Goal: Information Seeking & Learning: Learn about a topic

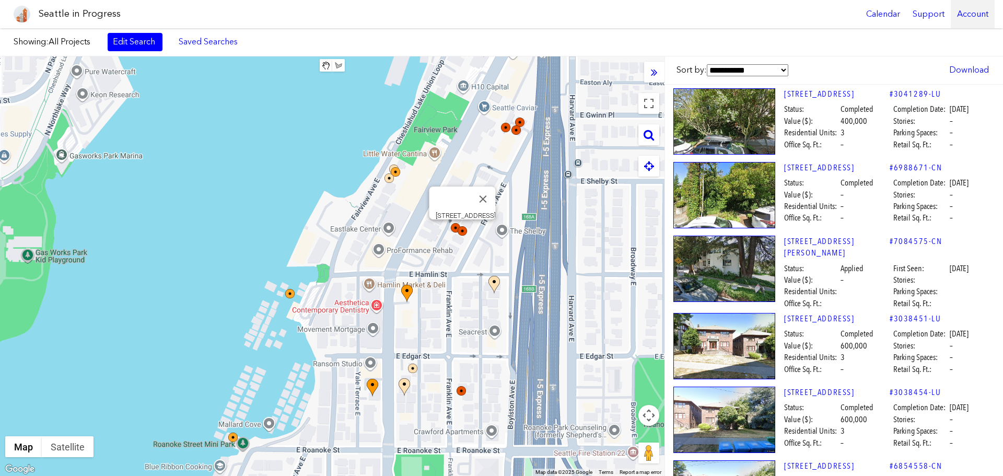
click at [967, 13] on div "Account" at bounding box center [973, 14] width 44 height 28
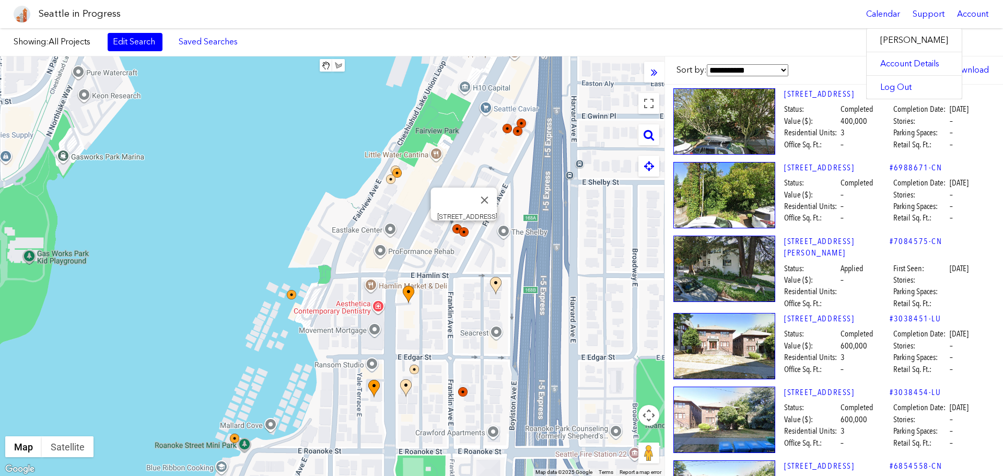
drag, startPoint x: 377, startPoint y: 197, endPoint x: 383, endPoint y: 196, distance: 5.3
click at [382, 199] on div "[STREET_ADDRESS]" at bounding box center [332, 266] width 665 height 420
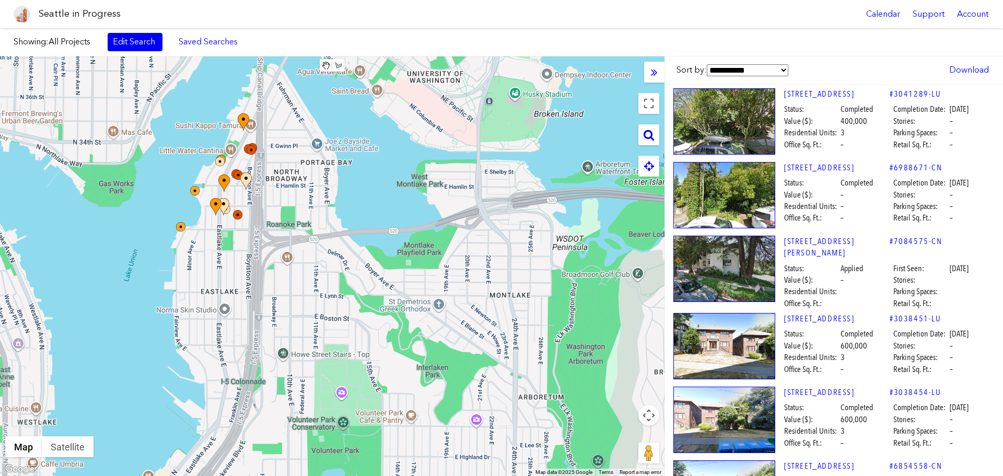
drag, startPoint x: 449, startPoint y: 270, endPoint x: 319, endPoint y: 241, distance: 132.9
click at [317, 244] on div at bounding box center [332, 266] width 665 height 420
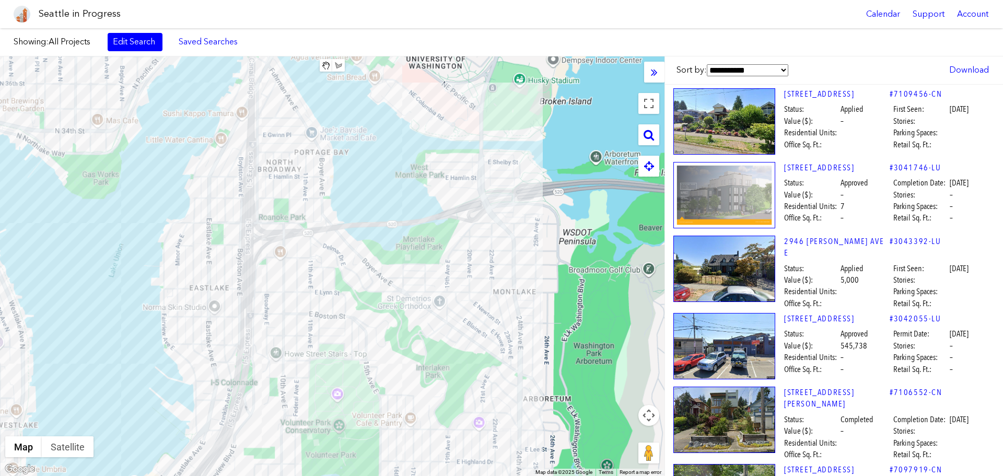
drag, startPoint x: 449, startPoint y: 282, endPoint x: 364, endPoint y: 249, distance: 91.8
click at [345, 282] on div at bounding box center [332, 266] width 665 height 420
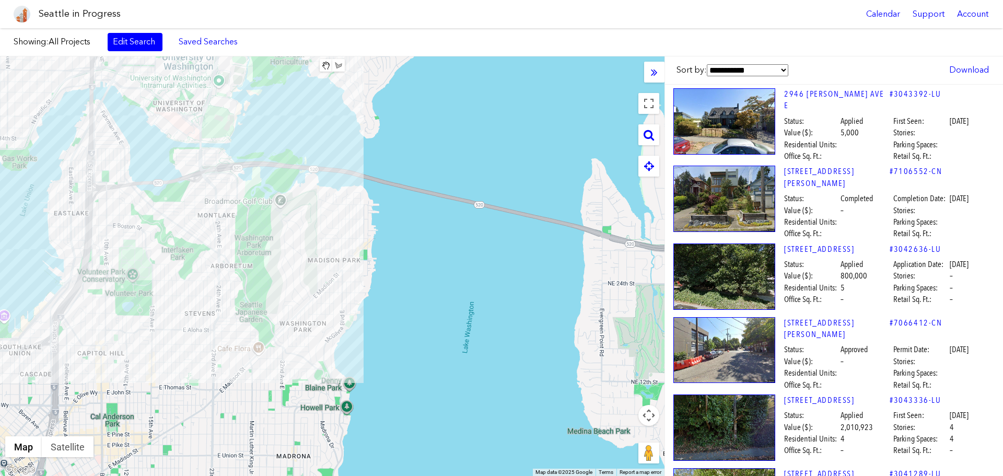
drag, startPoint x: 433, startPoint y: 313, endPoint x: 297, endPoint y: 283, distance: 139.6
click at [297, 283] on div at bounding box center [332, 266] width 665 height 420
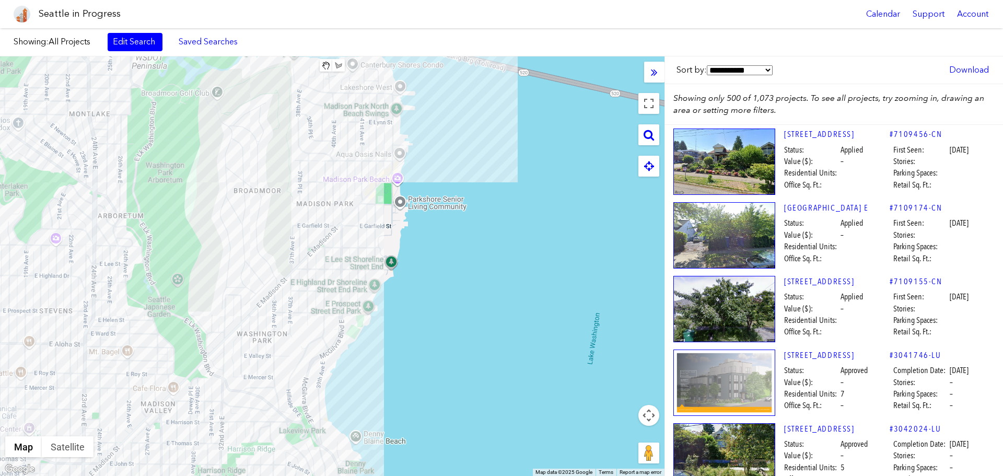
click at [79, 49] on span "Showing: All Projects Edit Search Saved Searches Added to Saved Searches" at bounding box center [165, 42] width 303 height 18
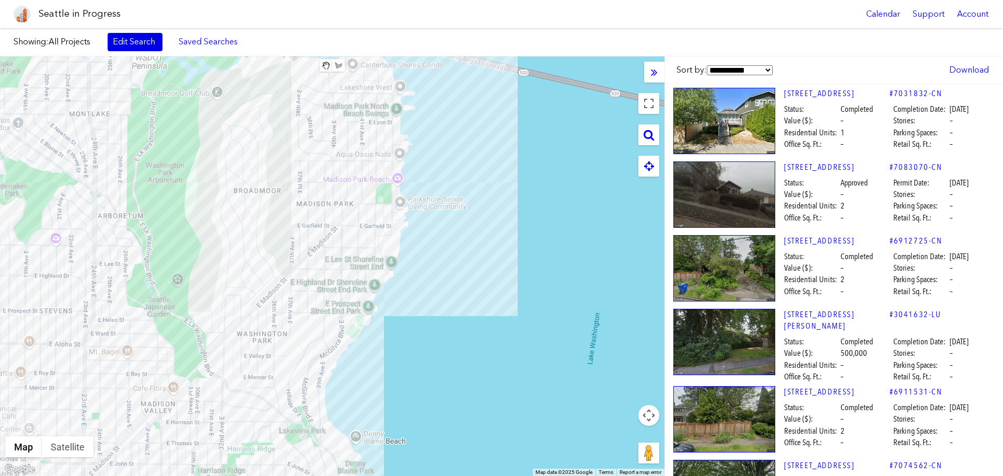
click at [130, 41] on link "Edit Search" at bounding box center [135, 42] width 55 height 18
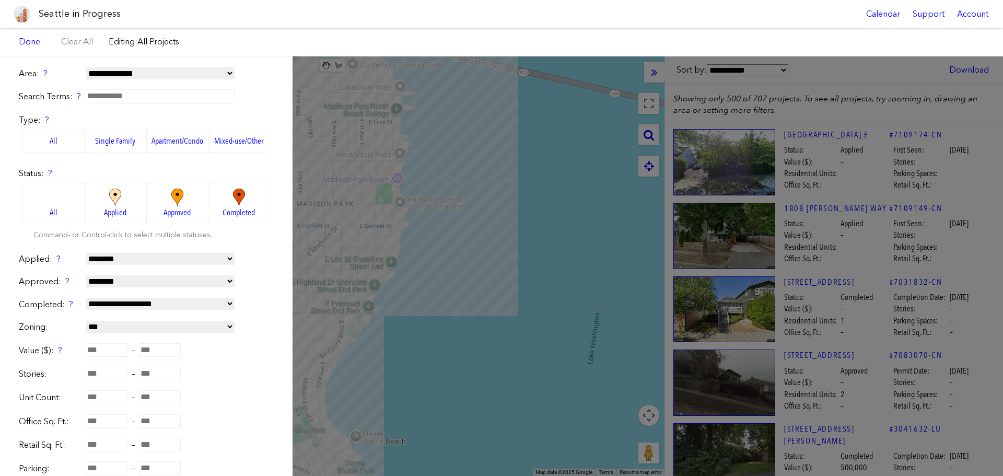
click at [166, 204] on img at bounding box center [177, 198] width 29 height 18
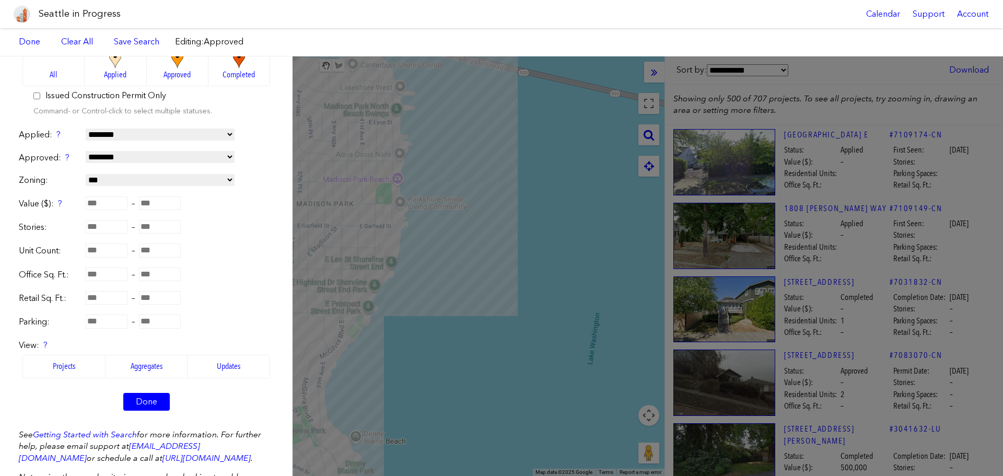
scroll to position [204, 0]
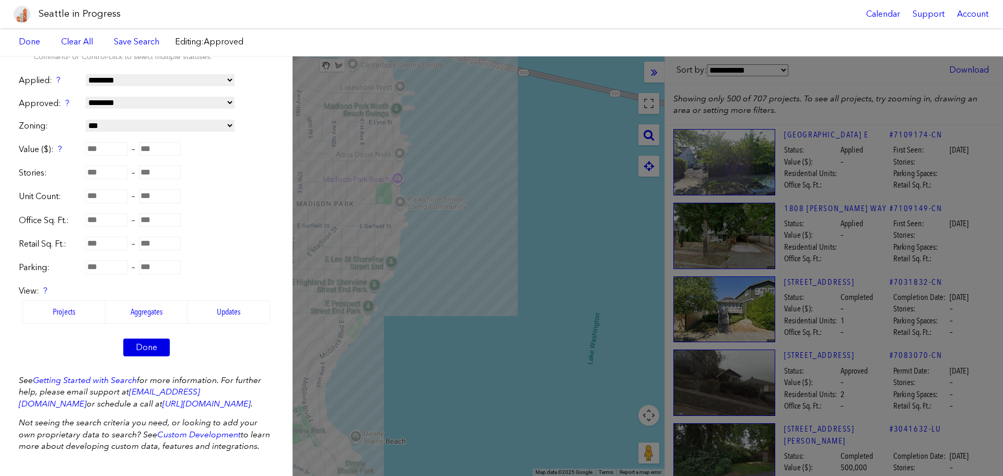
click at [145, 339] on link "Done" at bounding box center [146, 348] width 47 height 18
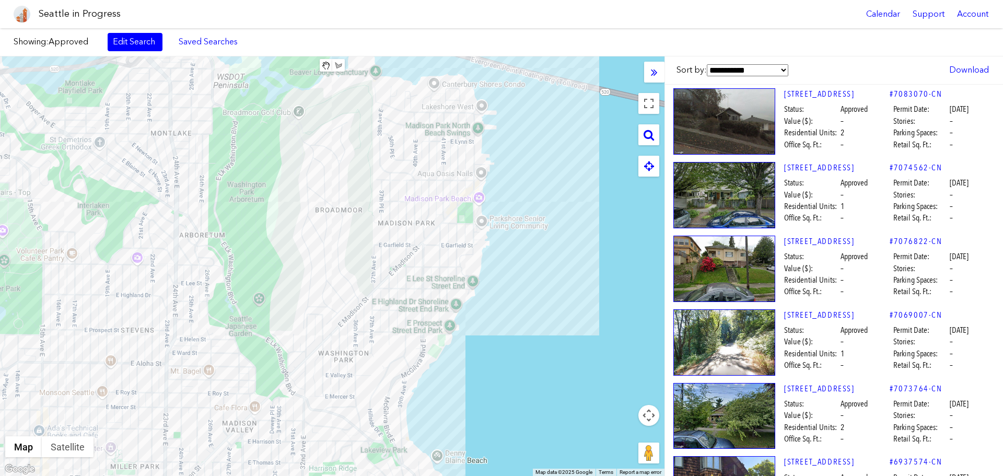
drag, startPoint x: 352, startPoint y: 242, endPoint x: 417, endPoint y: 242, distance: 65.3
click at [430, 256] on div at bounding box center [332, 266] width 665 height 420
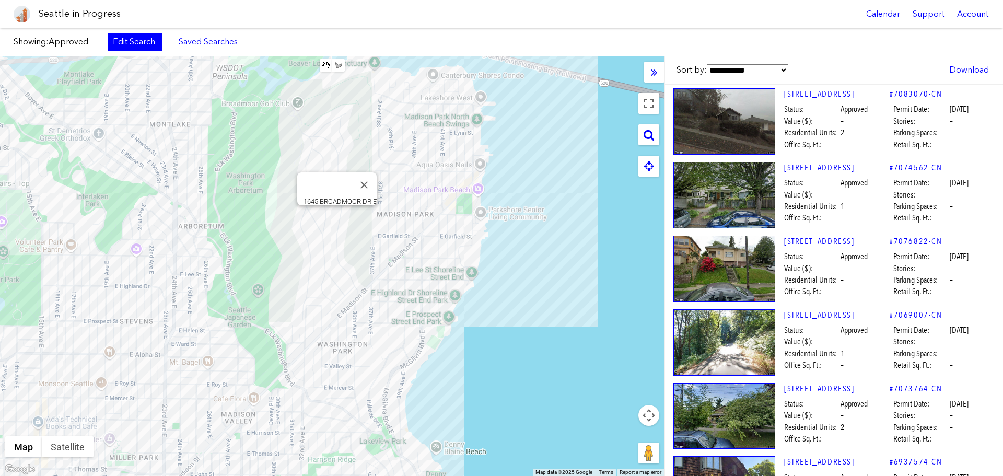
click at [339, 219] on div "1645 BROADMOOR DR E" at bounding box center [332, 266] width 665 height 420
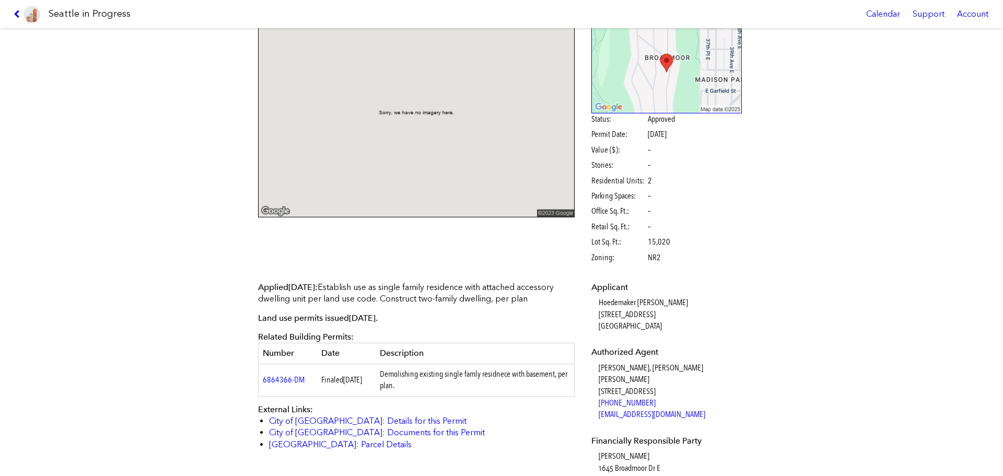
scroll to position [157, 0]
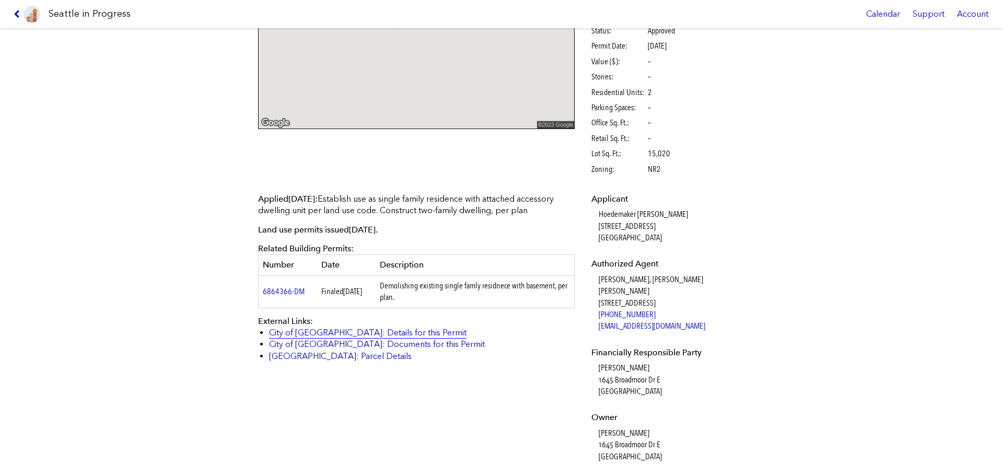
click at [384, 331] on link "City of [GEOGRAPHIC_DATA]: Details for this Permit" at bounding box center [368, 333] width 198 height 10
click at [16, 15] on icon at bounding box center [19, 14] width 10 height 8
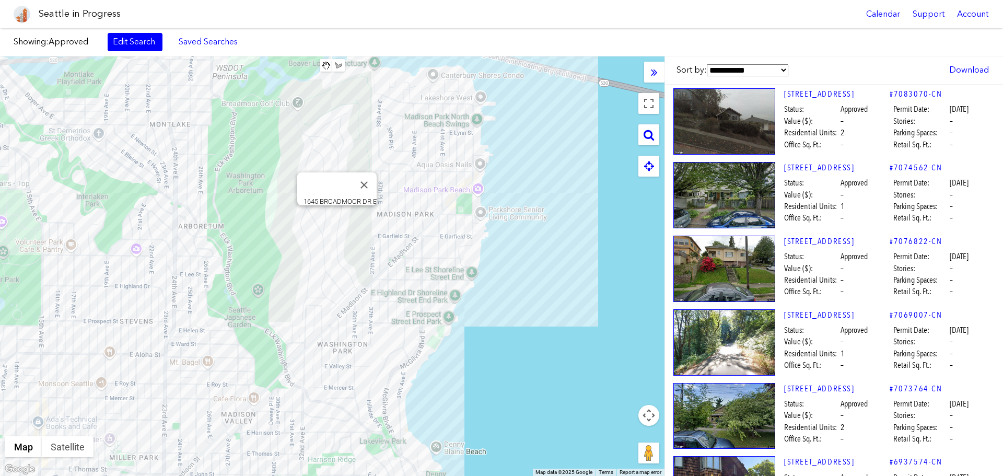
click at [339, 219] on div "1645 BROADMOOR DR E" at bounding box center [332, 266] width 665 height 420
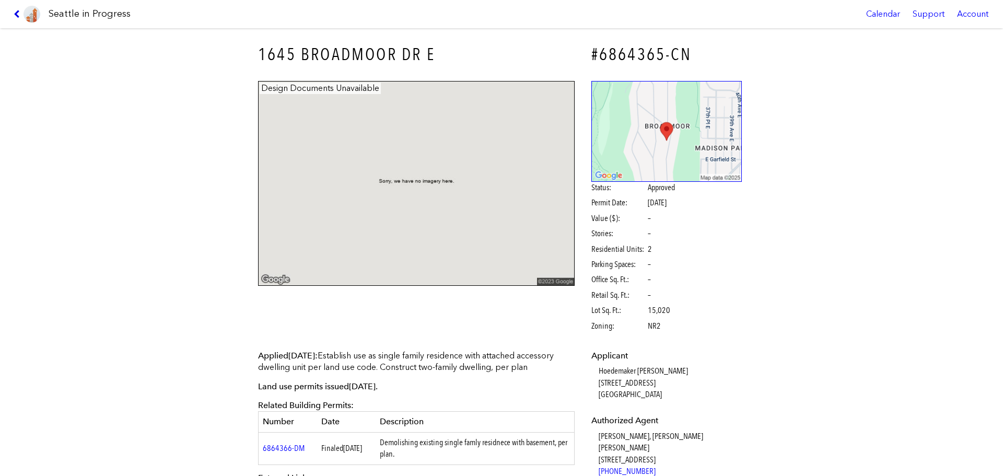
click at [16, 11] on icon at bounding box center [19, 14] width 10 height 8
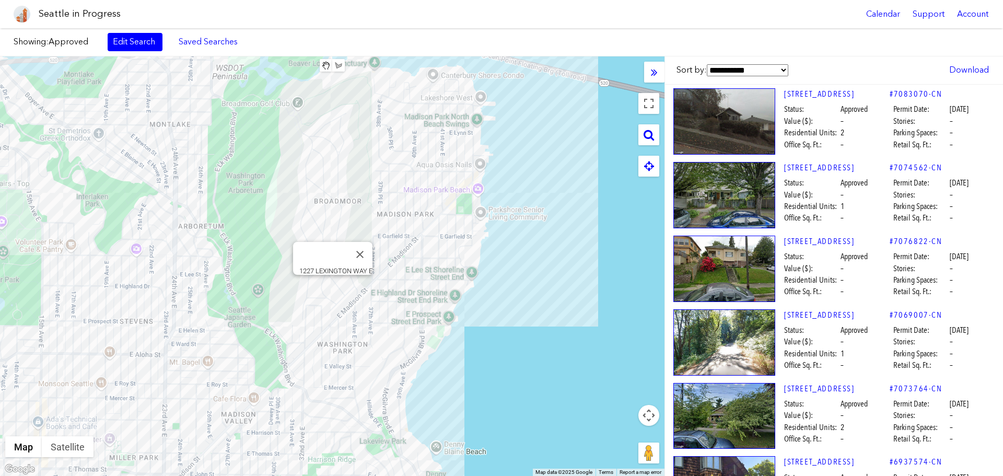
click at [333, 288] on div "1227 LEXINGTON WAY E" at bounding box center [332, 266] width 665 height 420
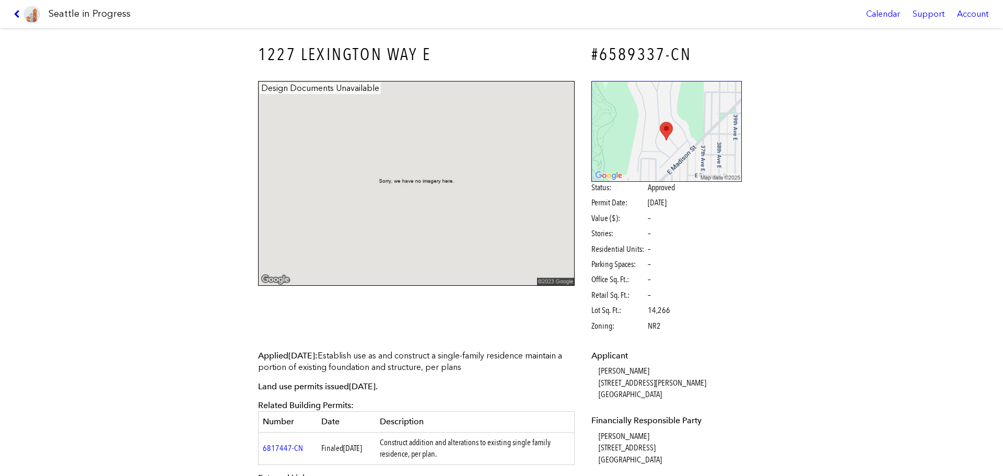
click at [16, 9] on link at bounding box center [26, 14] width 35 height 28
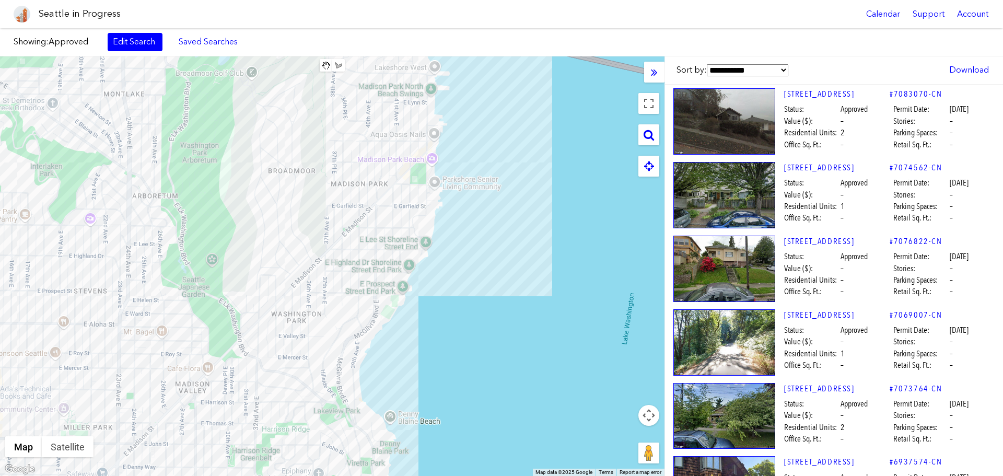
drag, startPoint x: 395, startPoint y: 198, endPoint x: 348, endPoint y: 167, distance: 56.4
click at [348, 167] on div at bounding box center [332, 266] width 665 height 420
click at [353, 176] on div "[STREET_ADDRESS]" at bounding box center [332, 266] width 665 height 420
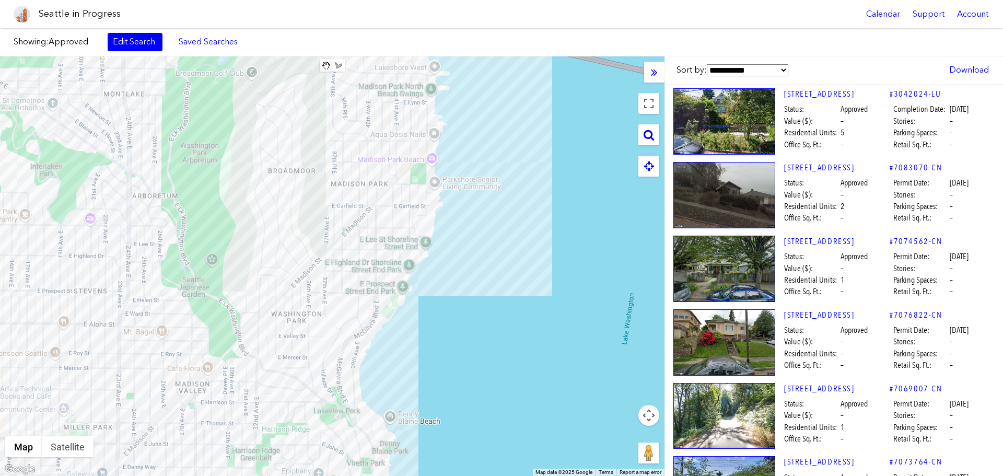
click at [353, 176] on div at bounding box center [332, 266] width 665 height 420
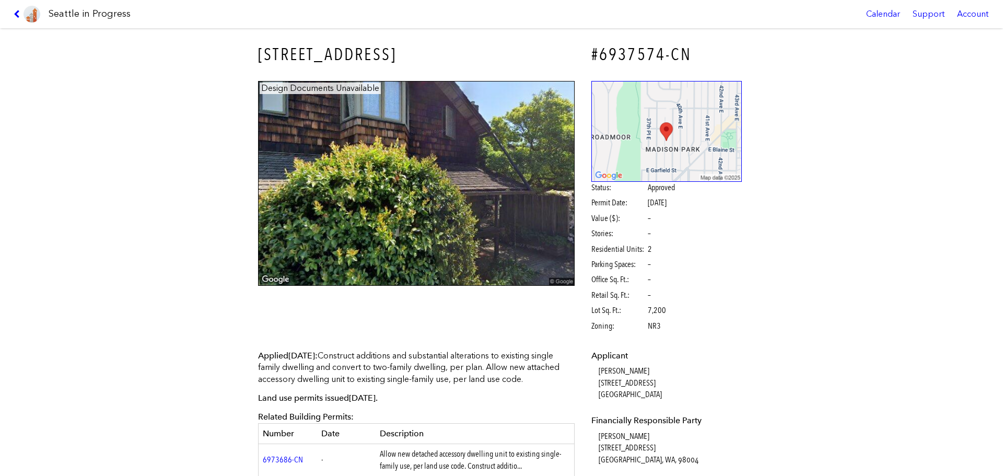
click at [13, 9] on link at bounding box center [26, 14] width 35 height 28
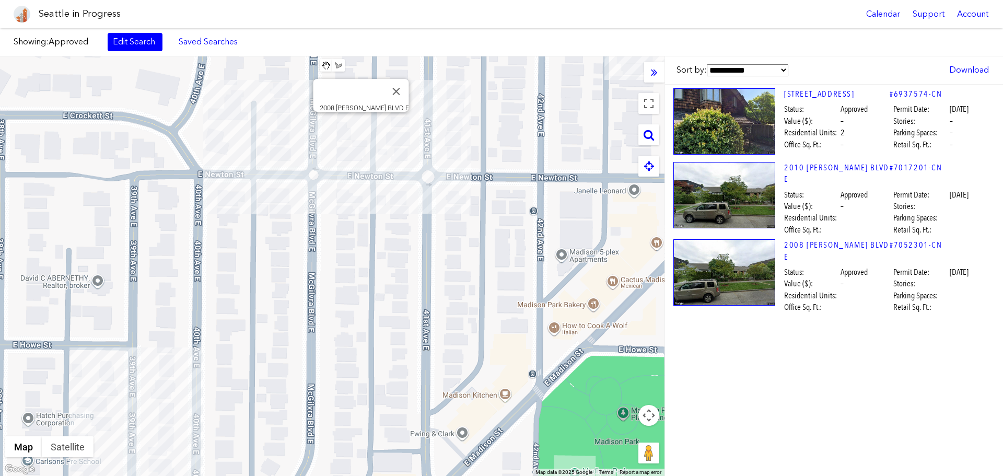
click at [363, 125] on div "2008 [PERSON_NAME] BLVD E" at bounding box center [332, 266] width 665 height 420
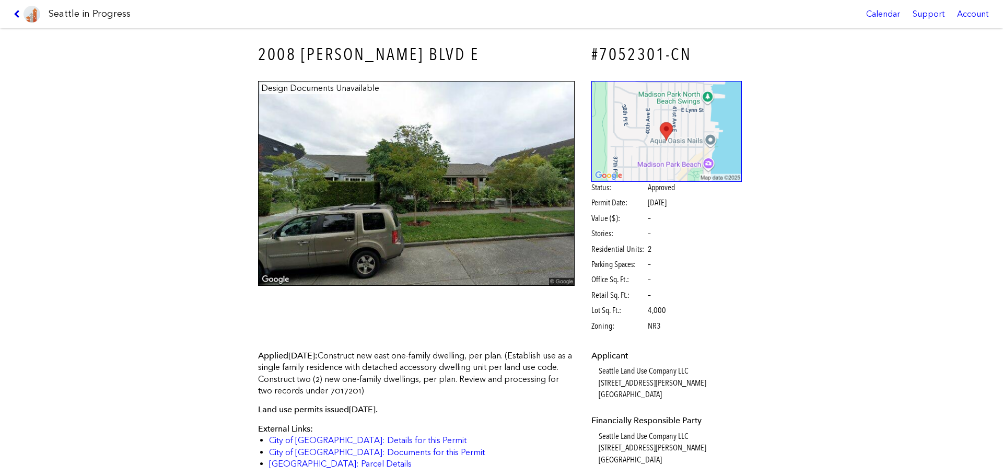
click at [19, 15] on icon at bounding box center [19, 14] width 10 height 8
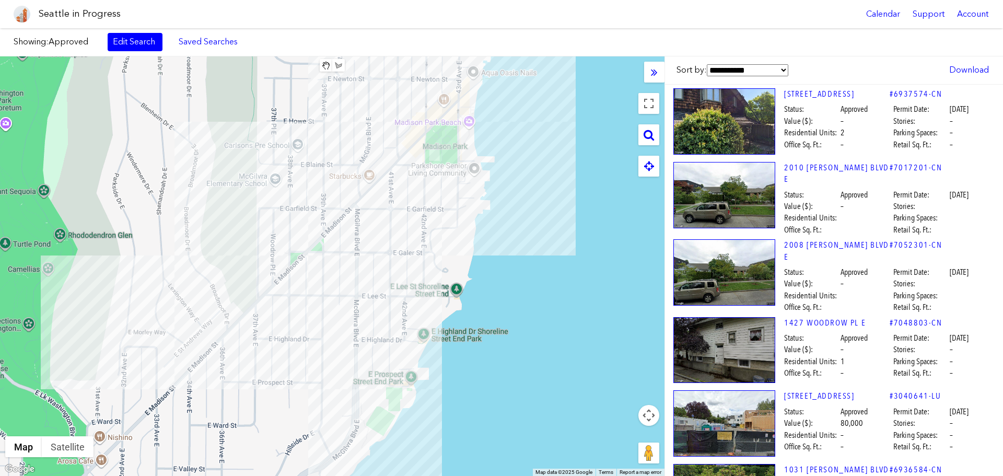
drag, startPoint x: 362, startPoint y: 171, endPoint x: 404, endPoint y: 124, distance: 62.9
click at [404, 124] on div at bounding box center [332, 266] width 665 height 420
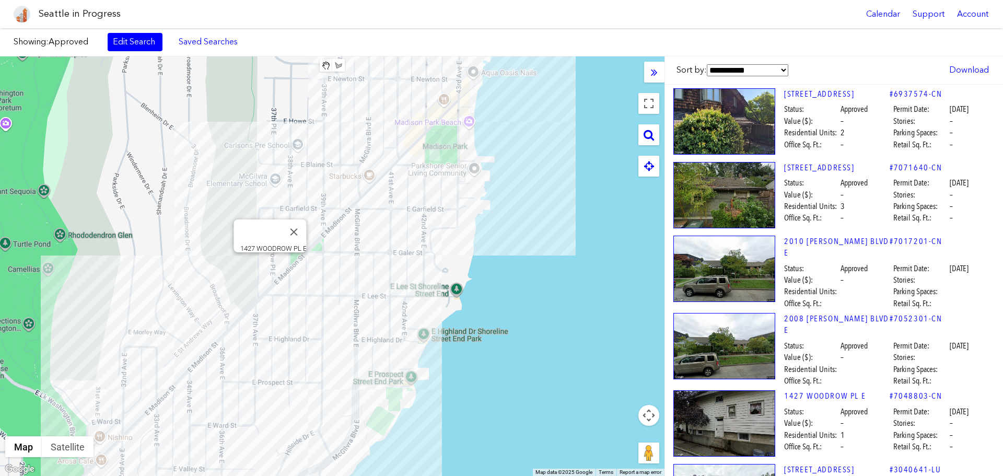
click at [274, 260] on div "1427 WOODROW PL E" at bounding box center [332, 266] width 665 height 420
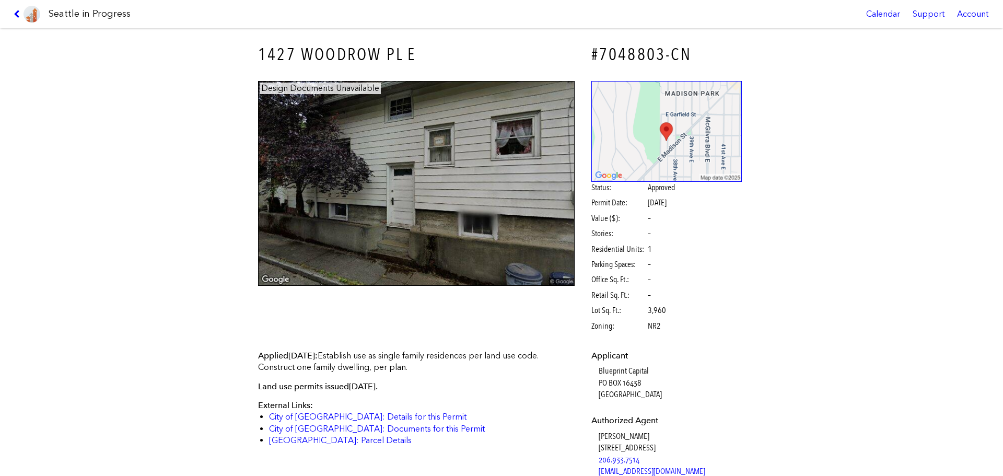
click at [13, 13] on link at bounding box center [26, 14] width 35 height 28
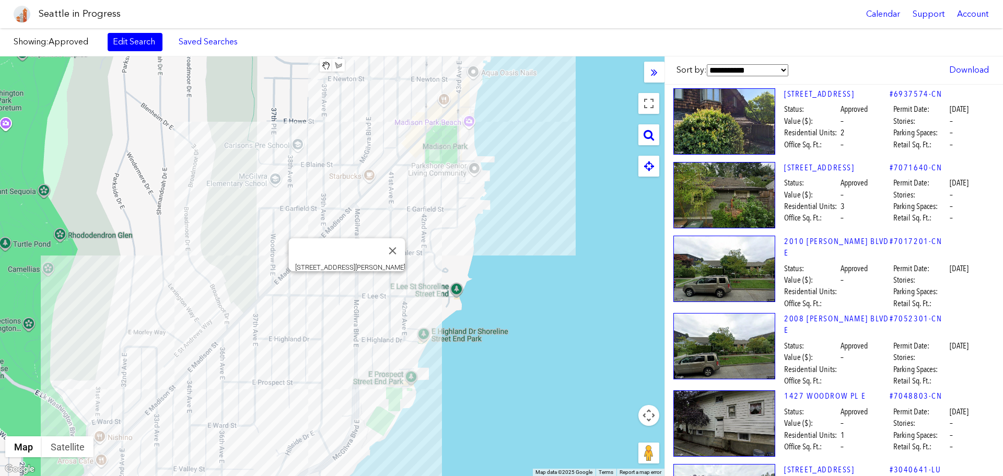
click at [347, 283] on div "[STREET_ADDRESS][PERSON_NAME]" at bounding box center [332, 266] width 665 height 420
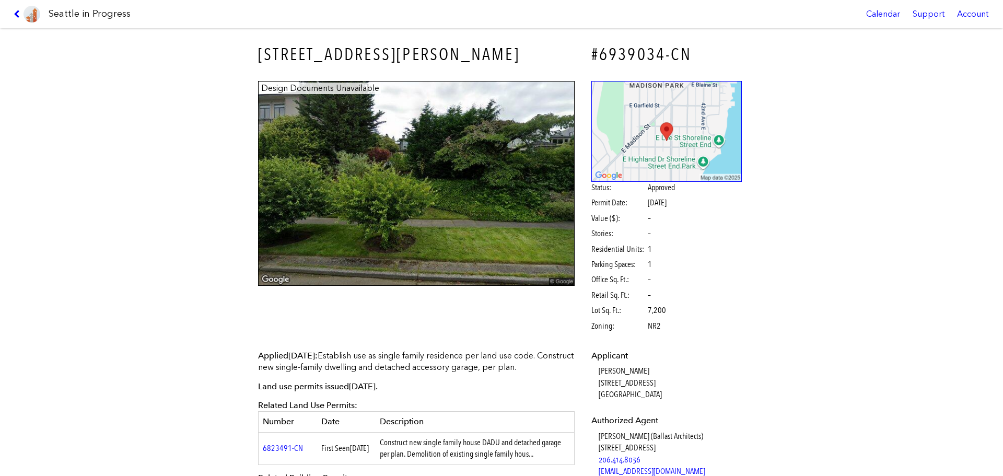
click at [7, 14] on div "Seattle in Progress Calendar Support Account" at bounding box center [501, 14] width 1003 height 28
click at [19, 14] on icon at bounding box center [19, 14] width 10 height 8
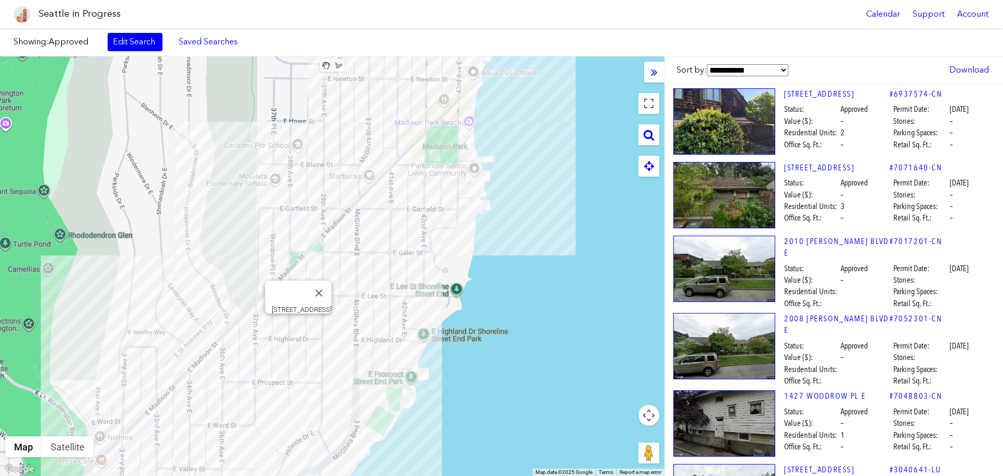
click at [301, 325] on div "[STREET_ADDRESS]" at bounding box center [332, 266] width 665 height 420
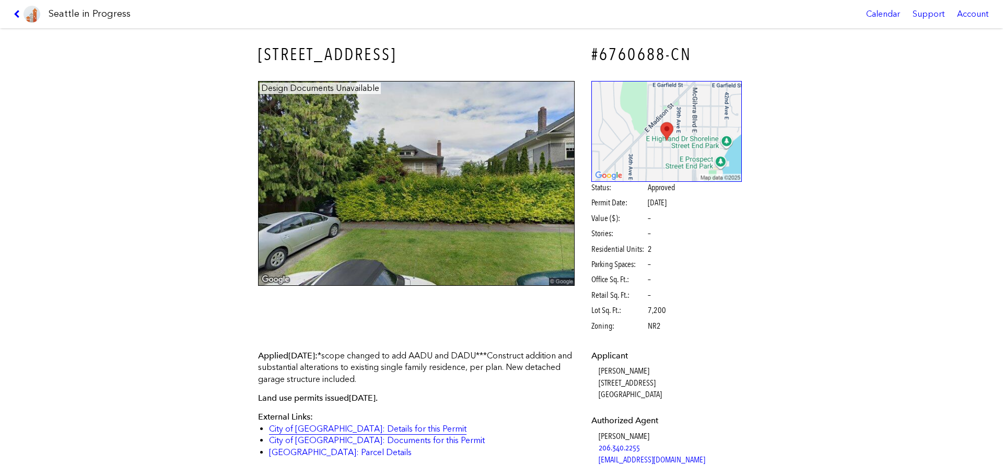
click at [360, 430] on link "City of [GEOGRAPHIC_DATA]: Details for this Permit" at bounding box center [368, 429] width 198 height 10
click at [13, 11] on link at bounding box center [26, 14] width 35 height 28
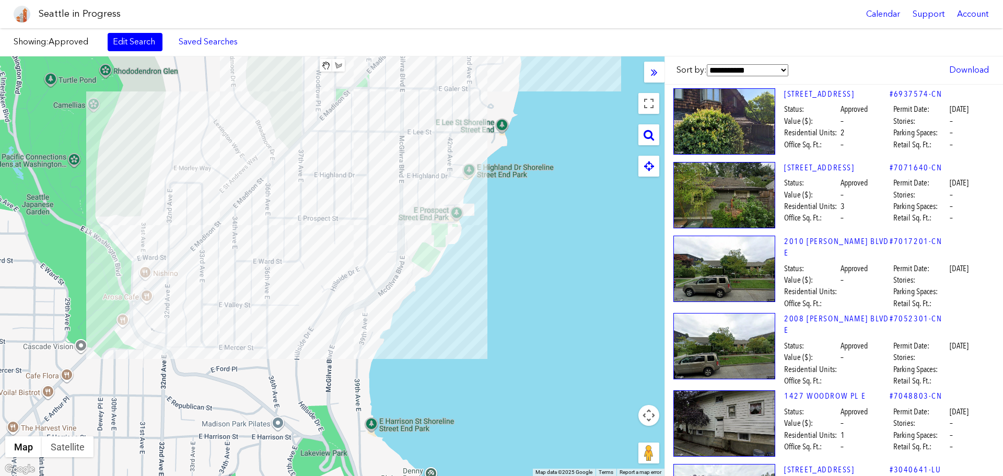
drag, startPoint x: 333, startPoint y: 343, endPoint x: 377, endPoint y: 178, distance: 171.0
click at [377, 178] on div at bounding box center [332, 266] width 665 height 420
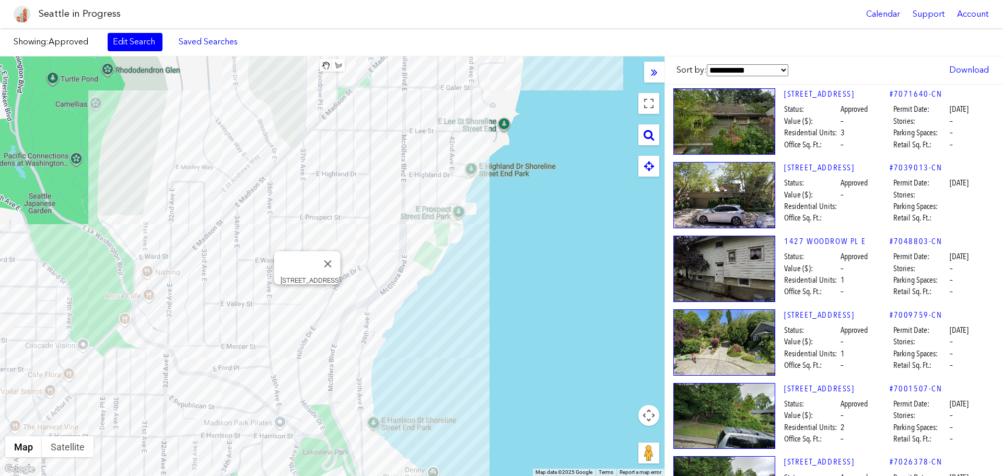
click at [304, 295] on div "[STREET_ADDRESS]" at bounding box center [332, 266] width 665 height 420
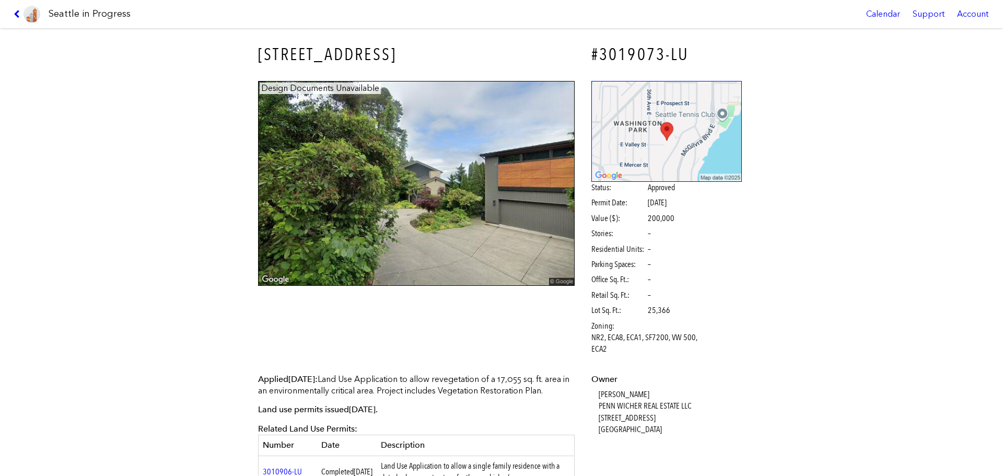
click at [19, 9] on link at bounding box center [26, 14] width 35 height 28
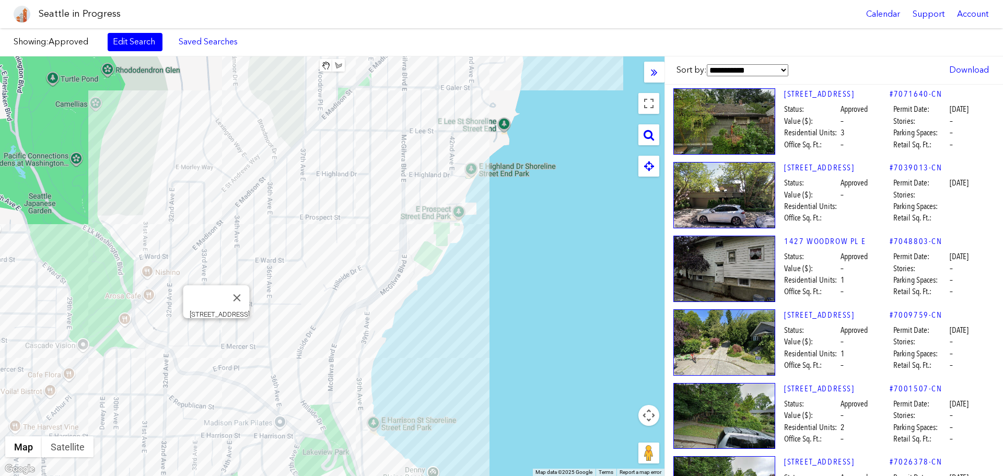
click at [216, 330] on div "[STREET_ADDRESS]" at bounding box center [332, 266] width 665 height 420
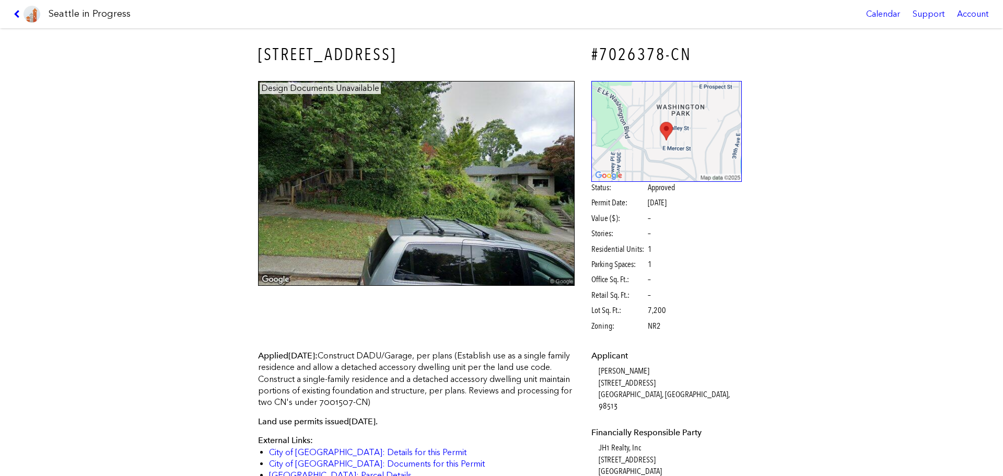
scroll to position [105, 0]
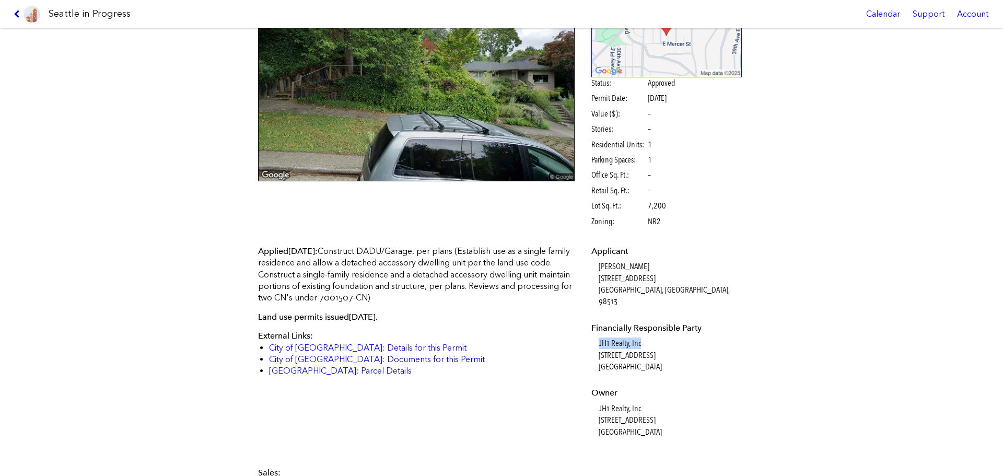
drag, startPoint x: 639, startPoint y: 331, endPoint x: 589, endPoint y: 334, distance: 49.7
click at [592, 334] on dl "Applicant [PERSON_NAME] [STREET_ADDRESS] Financially Responsible Party JH1 Real…" at bounding box center [667, 342] width 151 height 192
copy dd "JH1 Realty, Inc"
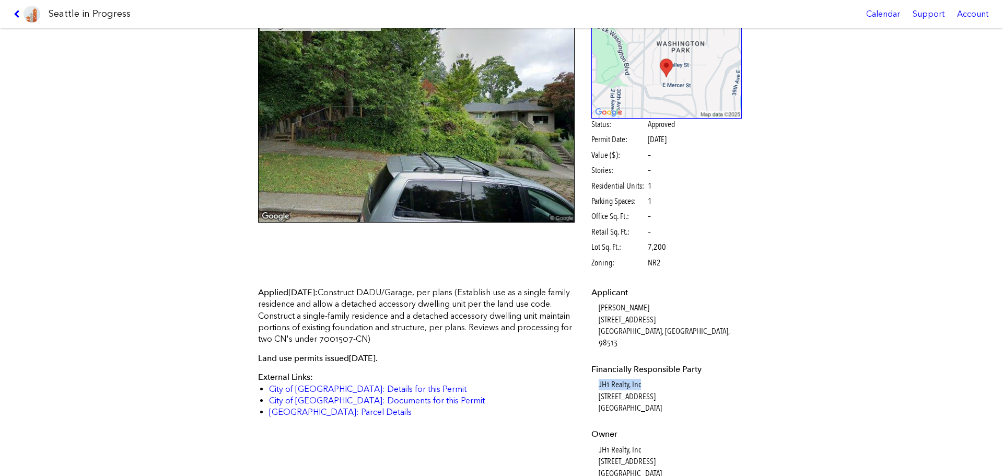
scroll to position [209, 0]
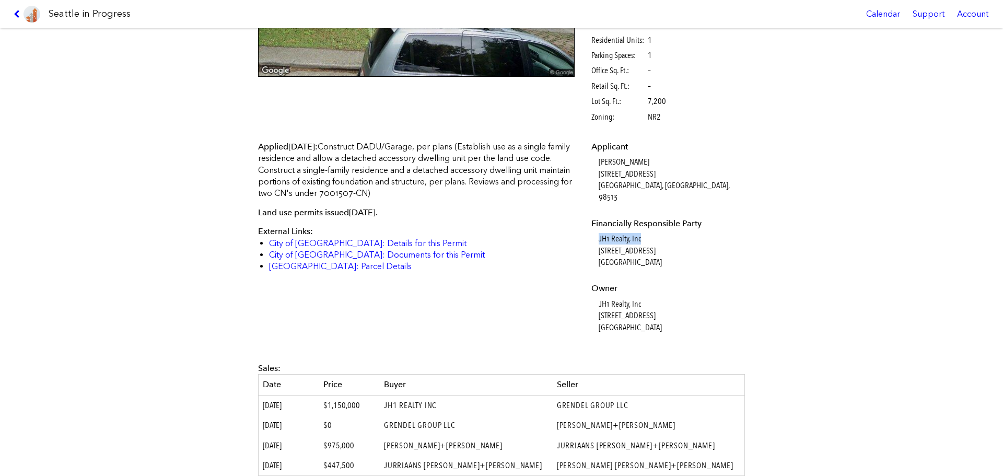
click at [11, 18] on link at bounding box center [26, 14] width 35 height 28
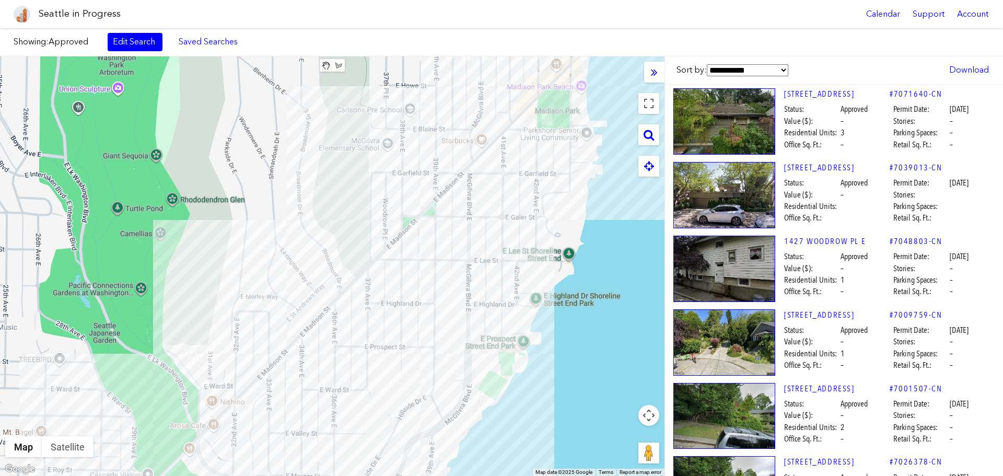
drag, startPoint x: 345, startPoint y: 315, endPoint x: 410, endPoint y: 445, distance: 144.9
click at [410, 445] on div at bounding box center [332, 266] width 665 height 420
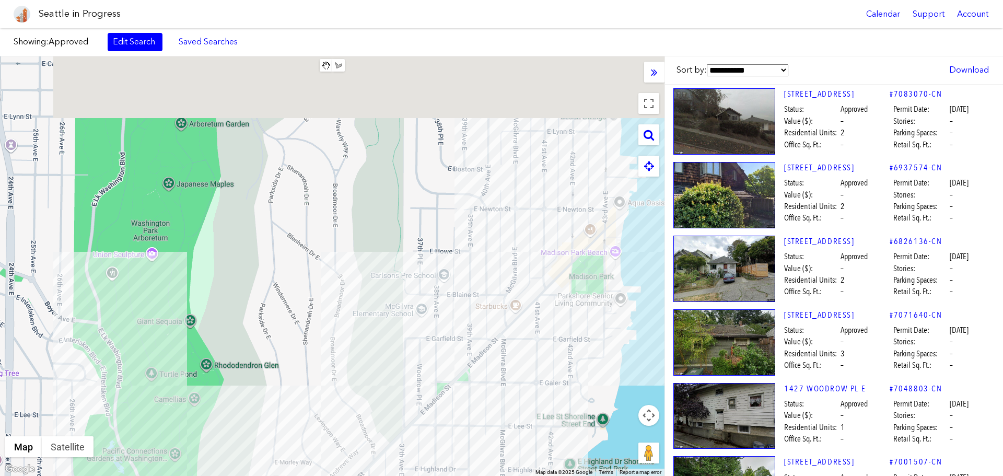
drag, startPoint x: 392, startPoint y: 235, endPoint x: 430, endPoint y: 436, distance: 204.7
click at [430, 436] on div at bounding box center [332, 266] width 665 height 420
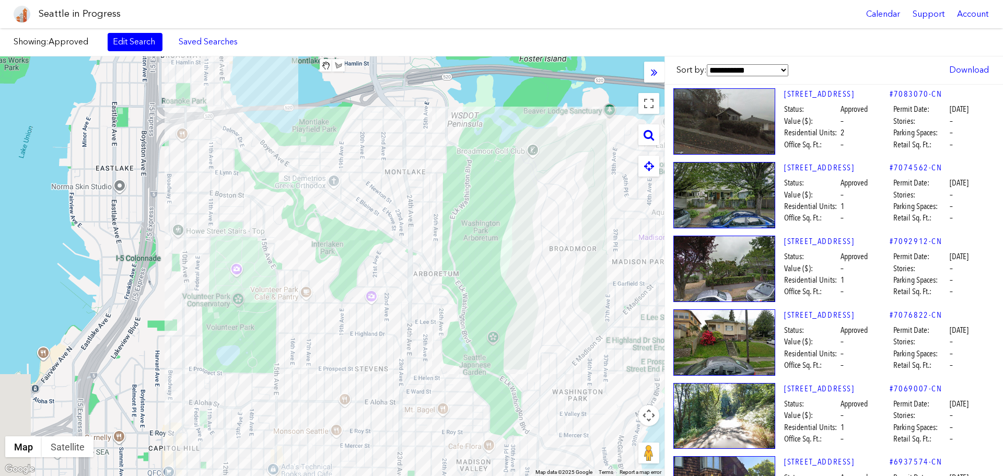
drag, startPoint x: 238, startPoint y: 293, endPoint x: 434, endPoint y: 250, distance: 201.1
click at [434, 250] on div at bounding box center [332, 266] width 665 height 420
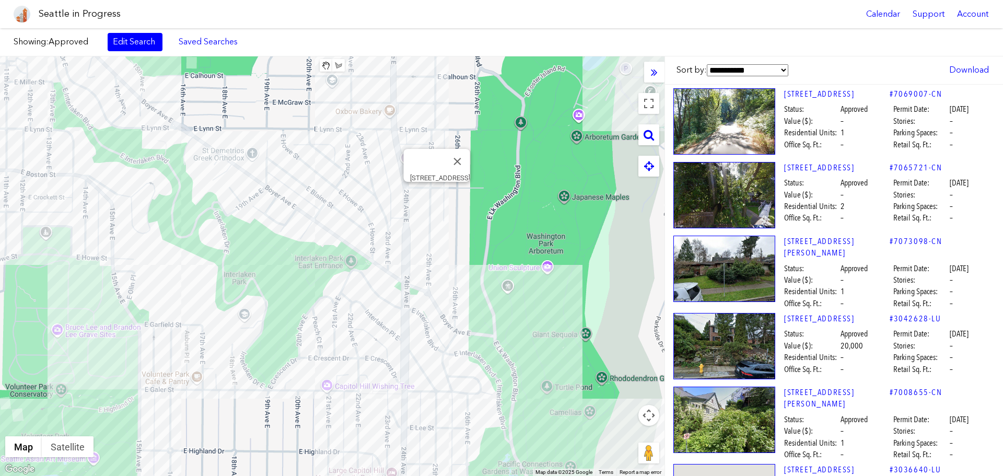
click at [435, 192] on div "[STREET_ADDRESS]" at bounding box center [332, 266] width 665 height 420
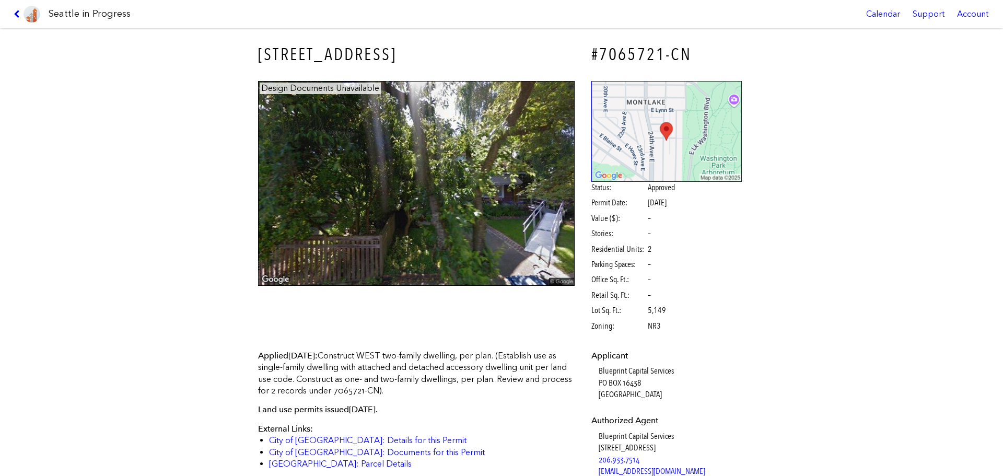
click at [13, 11] on link at bounding box center [26, 14] width 35 height 28
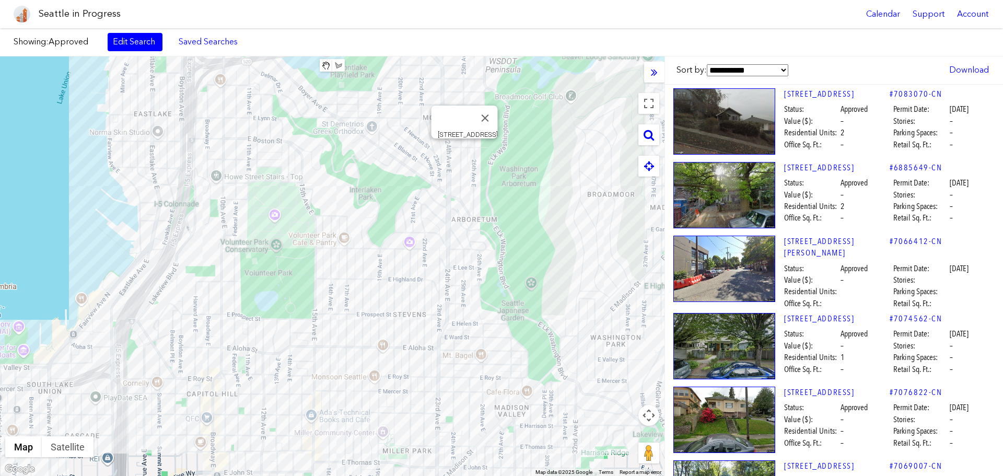
click at [464, 153] on div "[STREET_ADDRESS]" at bounding box center [332, 266] width 665 height 420
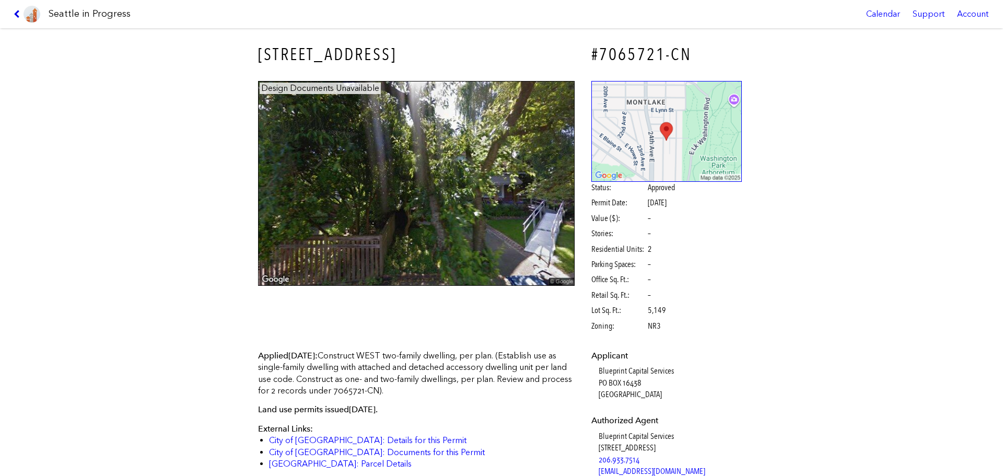
click at [21, 15] on icon at bounding box center [19, 14] width 10 height 8
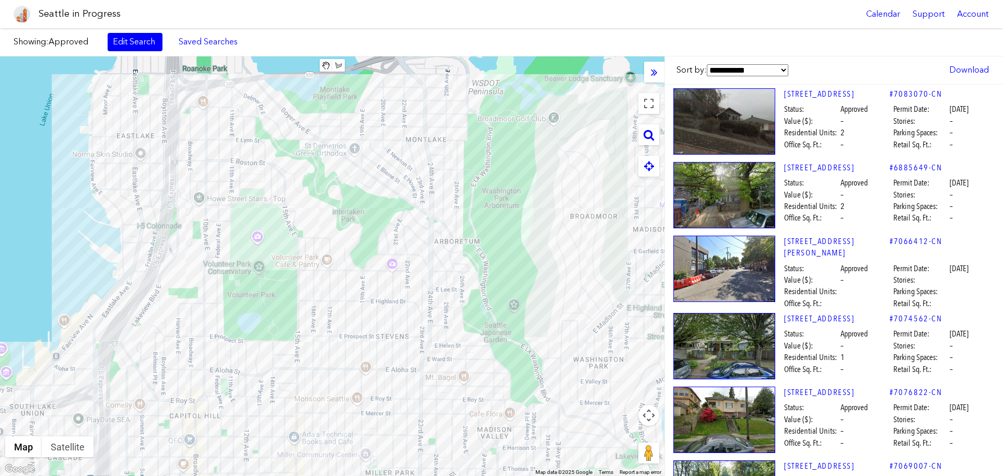
drag, startPoint x: 451, startPoint y: 177, endPoint x: 431, endPoint y: 200, distance: 30.3
click at [431, 200] on div at bounding box center [332, 266] width 665 height 420
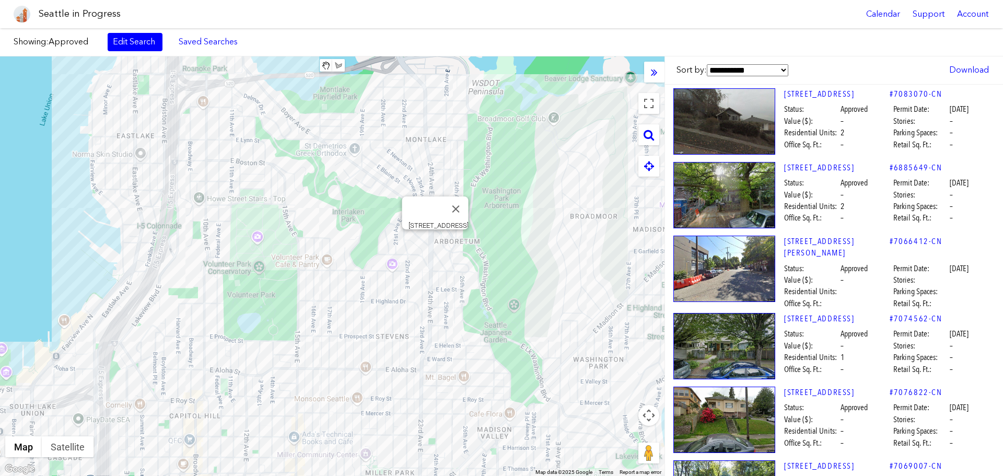
click at [436, 237] on div "[STREET_ADDRESS]" at bounding box center [332, 266] width 665 height 420
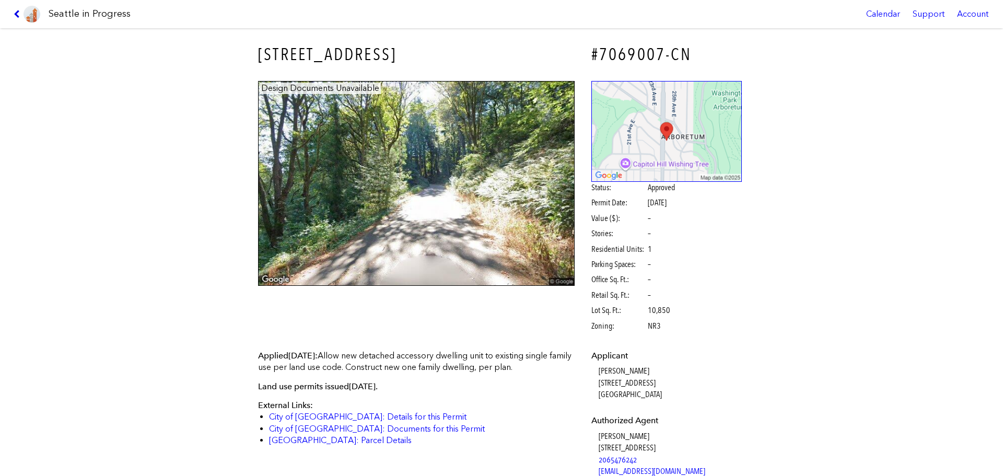
click at [16, 10] on icon at bounding box center [19, 14] width 10 height 8
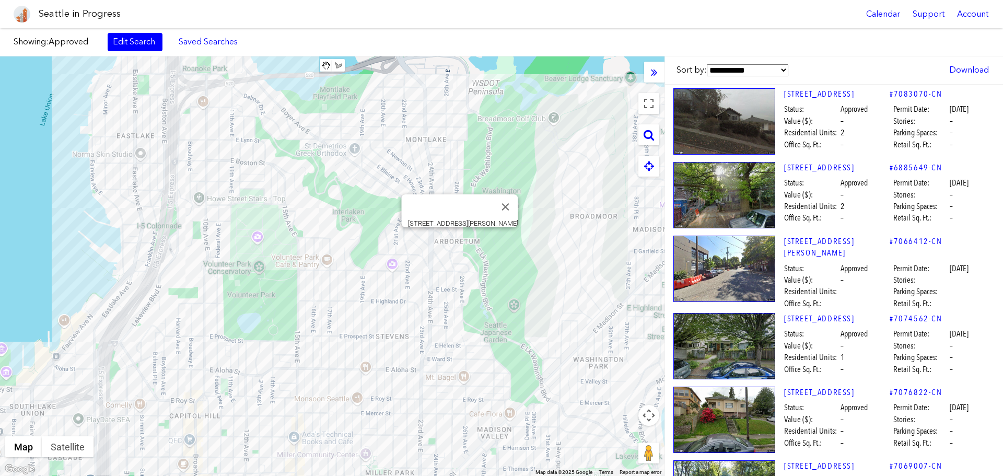
click at [458, 242] on div "[STREET_ADDRESS][PERSON_NAME]" at bounding box center [332, 266] width 665 height 420
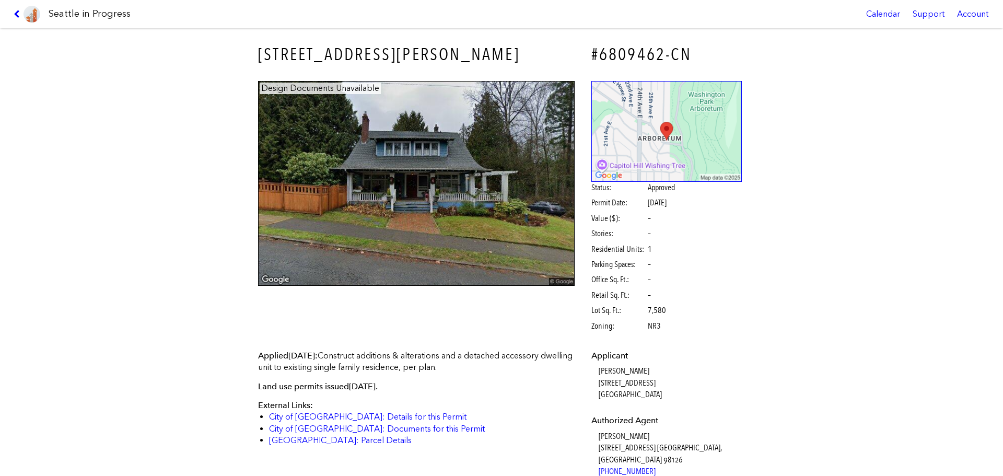
click at [16, 13] on icon at bounding box center [19, 14] width 10 height 8
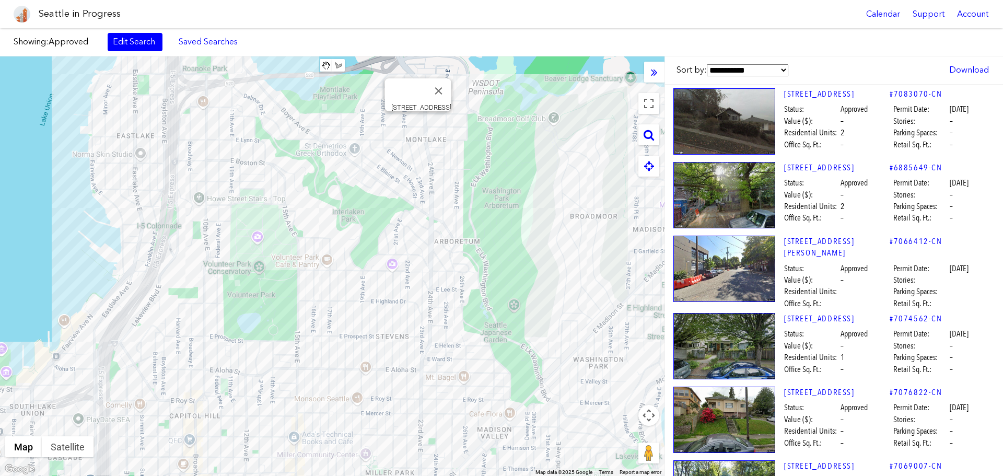
click at [414, 125] on div "[STREET_ADDRESS]" at bounding box center [332, 266] width 665 height 420
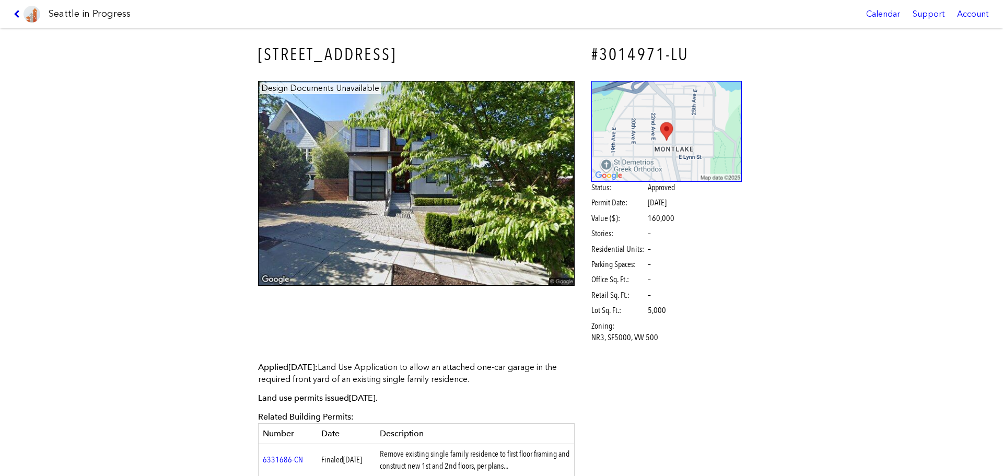
click at [15, 15] on icon at bounding box center [19, 14] width 10 height 8
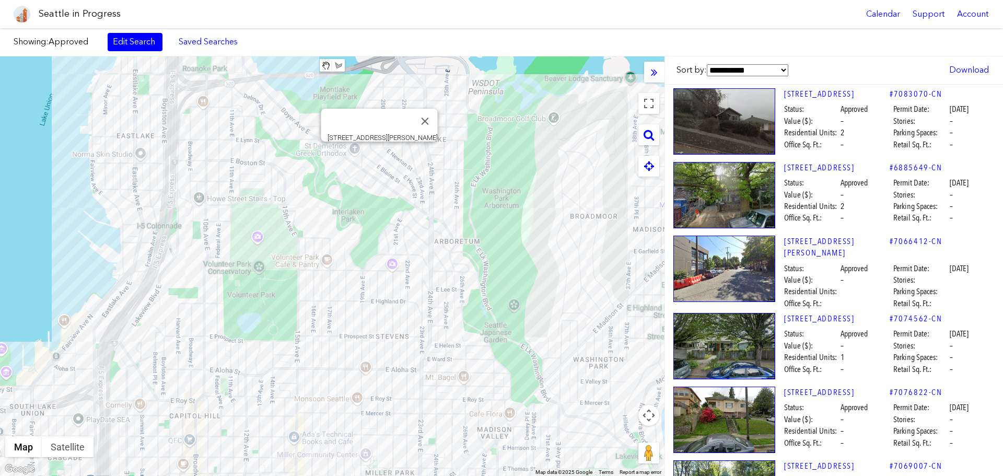
click at [381, 154] on div "[STREET_ADDRESS][PERSON_NAME]" at bounding box center [332, 266] width 665 height 420
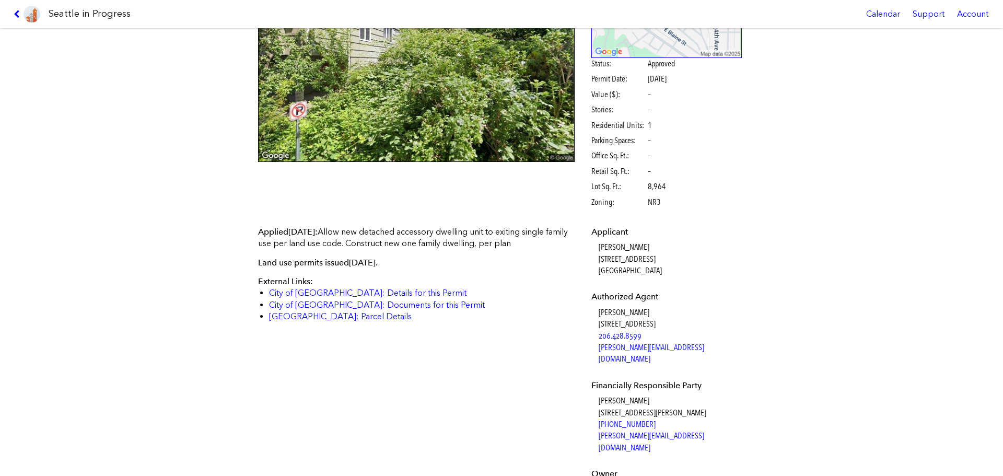
scroll to position [209, 0]
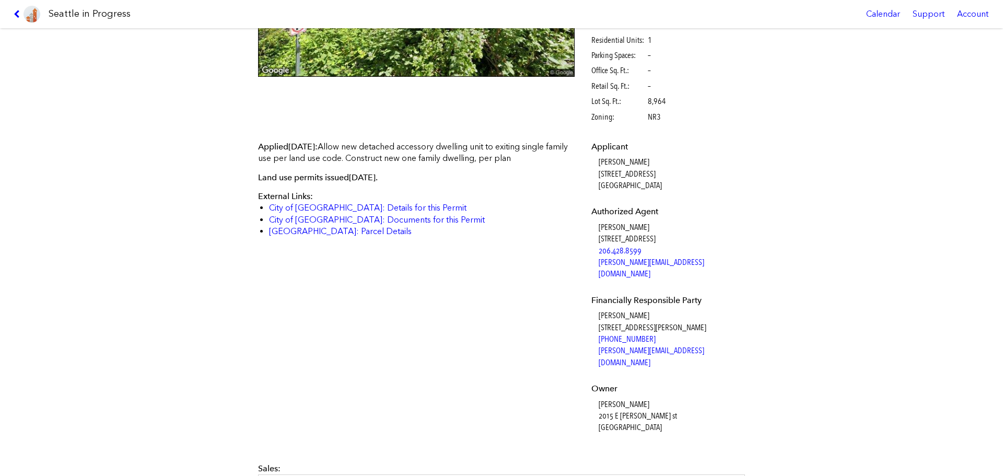
click at [21, 9] on link at bounding box center [26, 14] width 35 height 28
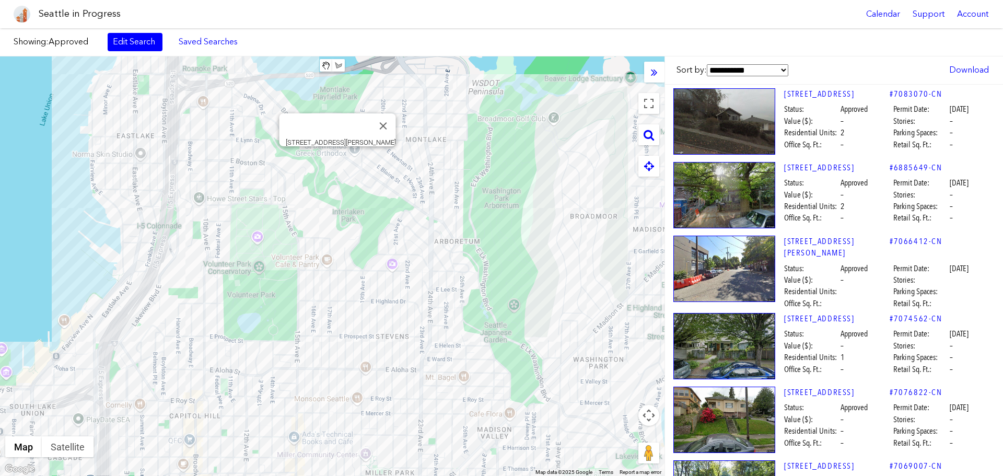
click at [334, 154] on div "[STREET_ADDRESS][PERSON_NAME]" at bounding box center [332, 266] width 665 height 420
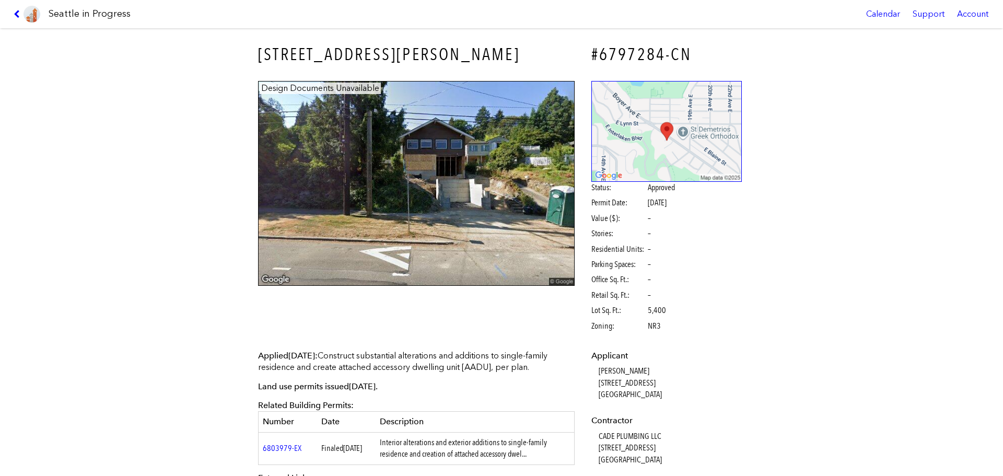
click at [11, 12] on link at bounding box center [26, 14] width 35 height 28
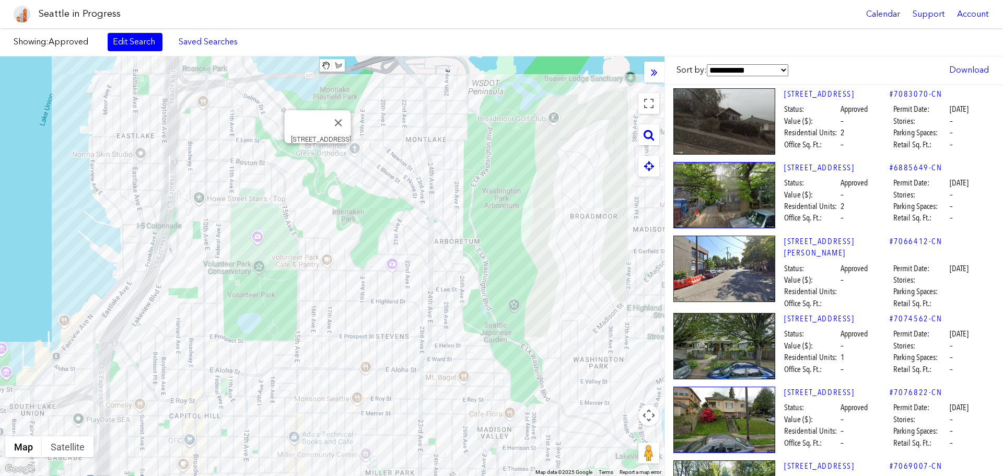
click at [317, 158] on div "[STREET_ADDRESS]" at bounding box center [332, 266] width 665 height 420
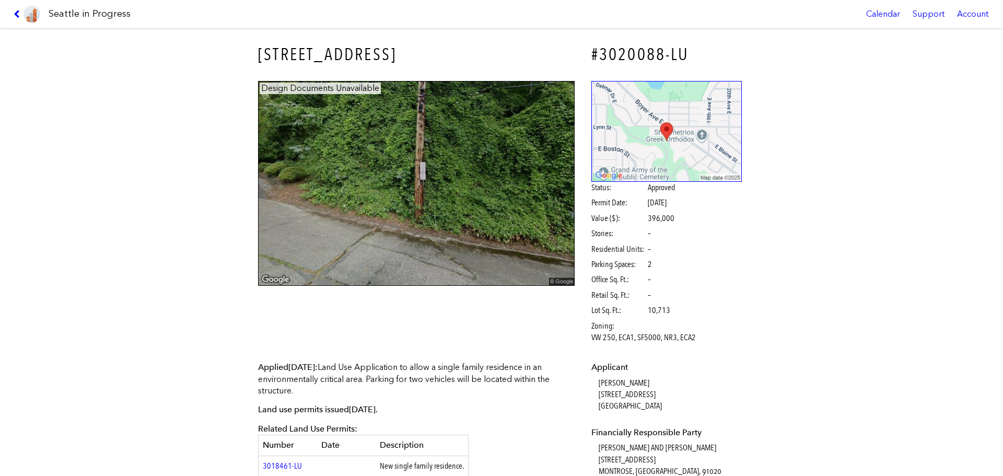
click at [10, 13] on link at bounding box center [26, 14] width 35 height 28
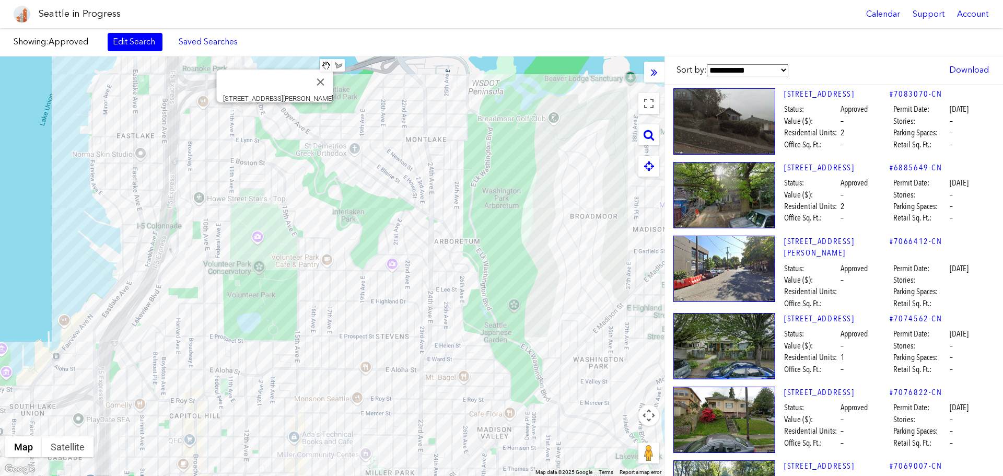
click at [277, 114] on div "[STREET_ADDRESS][PERSON_NAME]" at bounding box center [332, 266] width 665 height 420
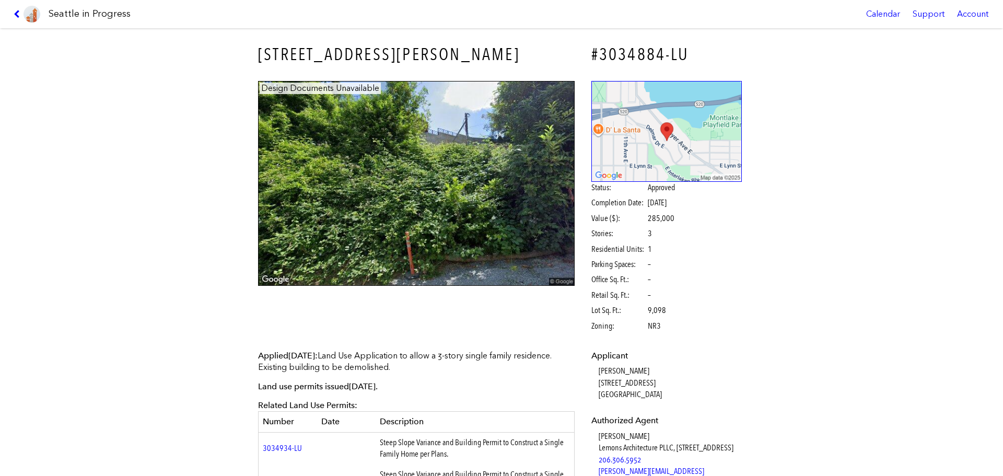
click at [13, 13] on link at bounding box center [26, 14] width 35 height 28
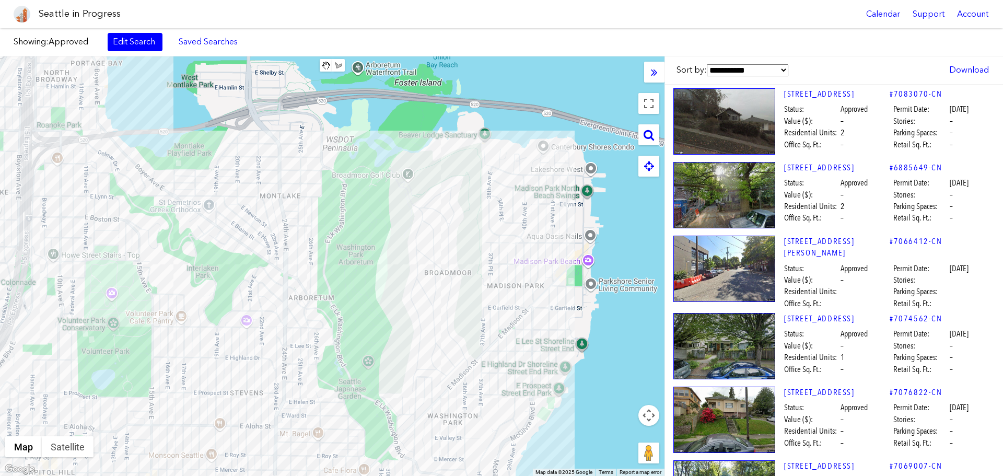
drag, startPoint x: 420, startPoint y: 233, endPoint x: 274, endPoint y: 290, distance: 156.5
click at [274, 290] on div at bounding box center [332, 266] width 665 height 420
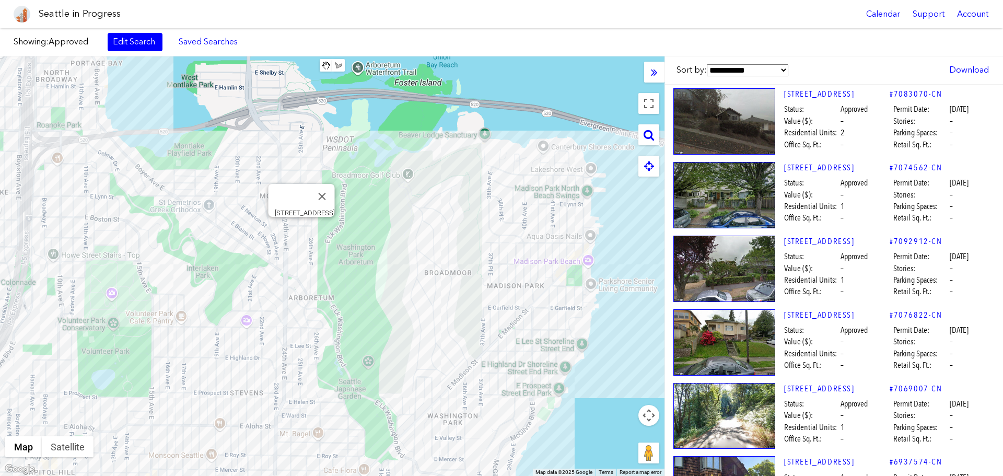
click at [299, 228] on div "[STREET_ADDRESS]" at bounding box center [332, 266] width 665 height 420
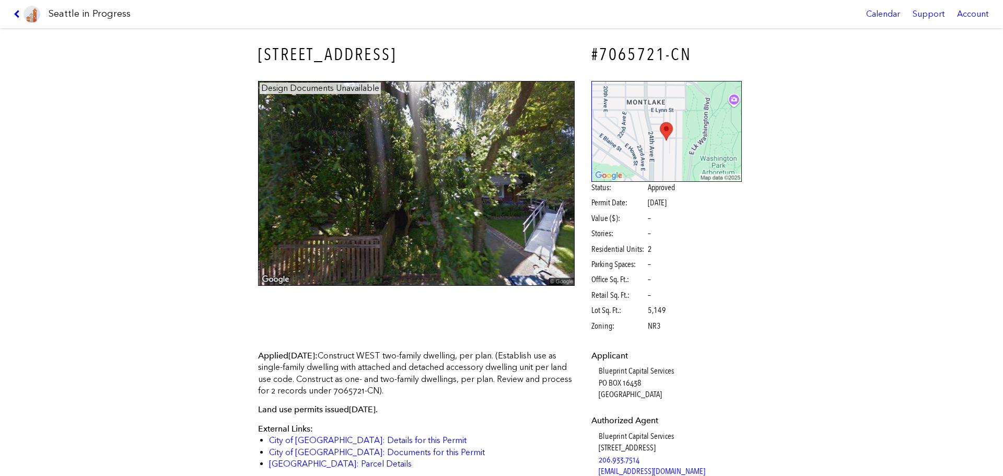
click at [12, 14] on link at bounding box center [26, 14] width 35 height 28
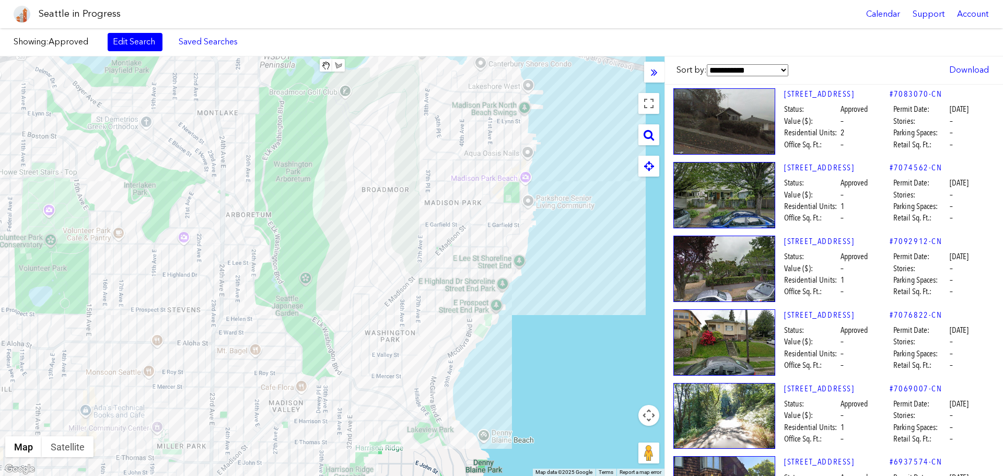
drag, startPoint x: 430, startPoint y: 334, endPoint x: 367, endPoint y: 251, distance: 104.1
click at [367, 251] on div at bounding box center [332, 266] width 665 height 420
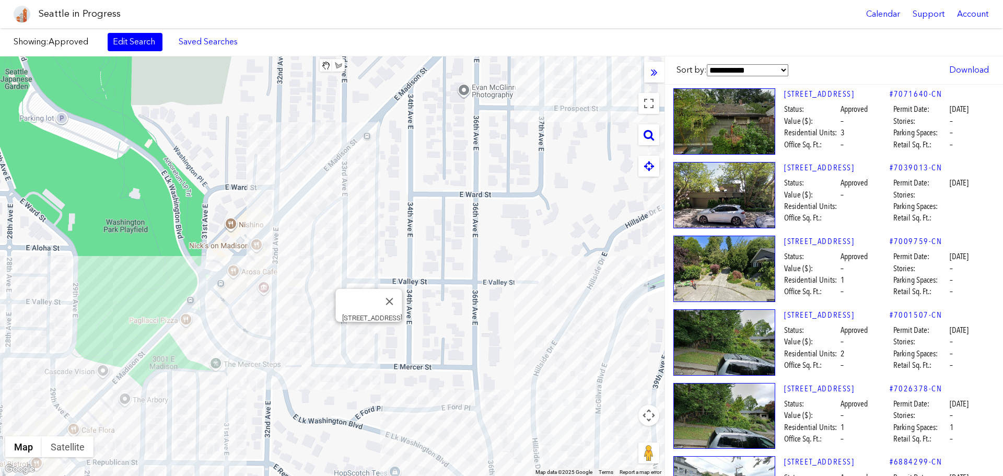
click at [368, 333] on div "[STREET_ADDRESS]" at bounding box center [332, 266] width 665 height 420
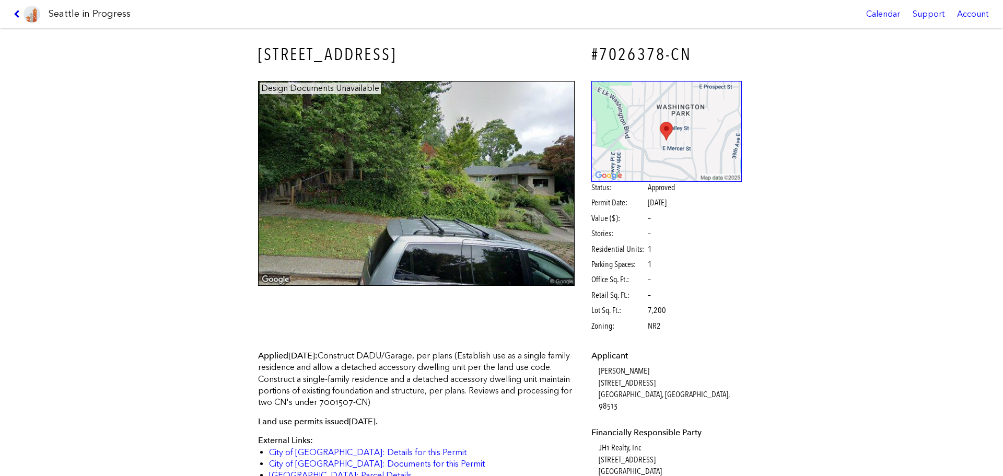
click at [14, 14] on icon at bounding box center [19, 14] width 10 height 8
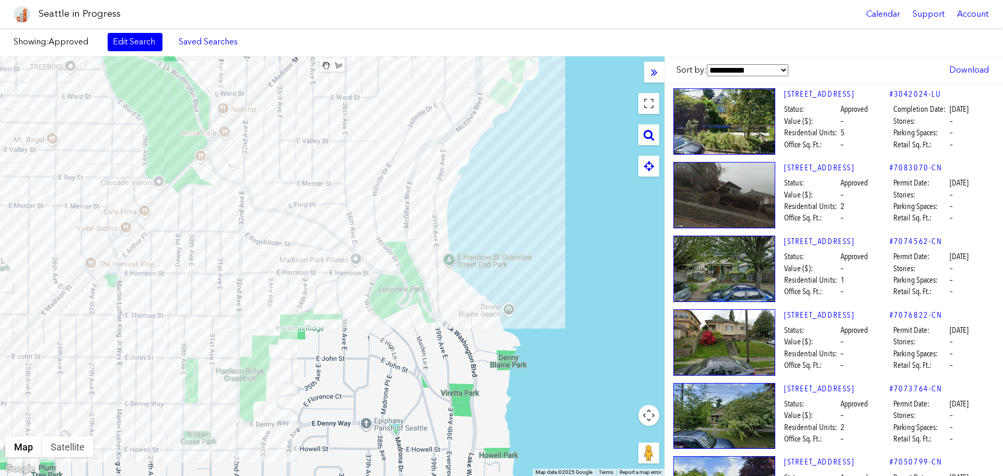
drag, startPoint x: 540, startPoint y: 287, endPoint x: 384, endPoint y: 219, distance: 170.9
click at [384, 219] on div at bounding box center [332, 266] width 665 height 420
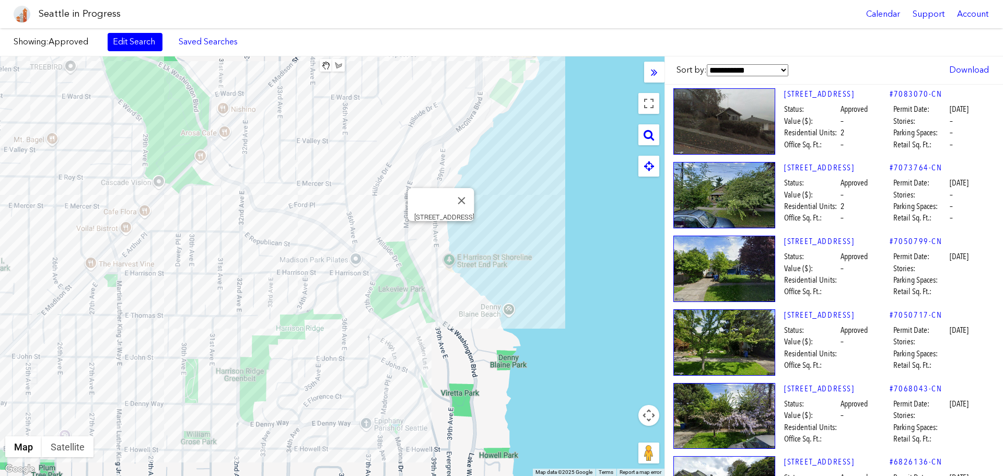
click at [443, 235] on div "[STREET_ADDRESS]" at bounding box center [332, 266] width 665 height 420
